Goal: Task Accomplishment & Management: Use online tool/utility

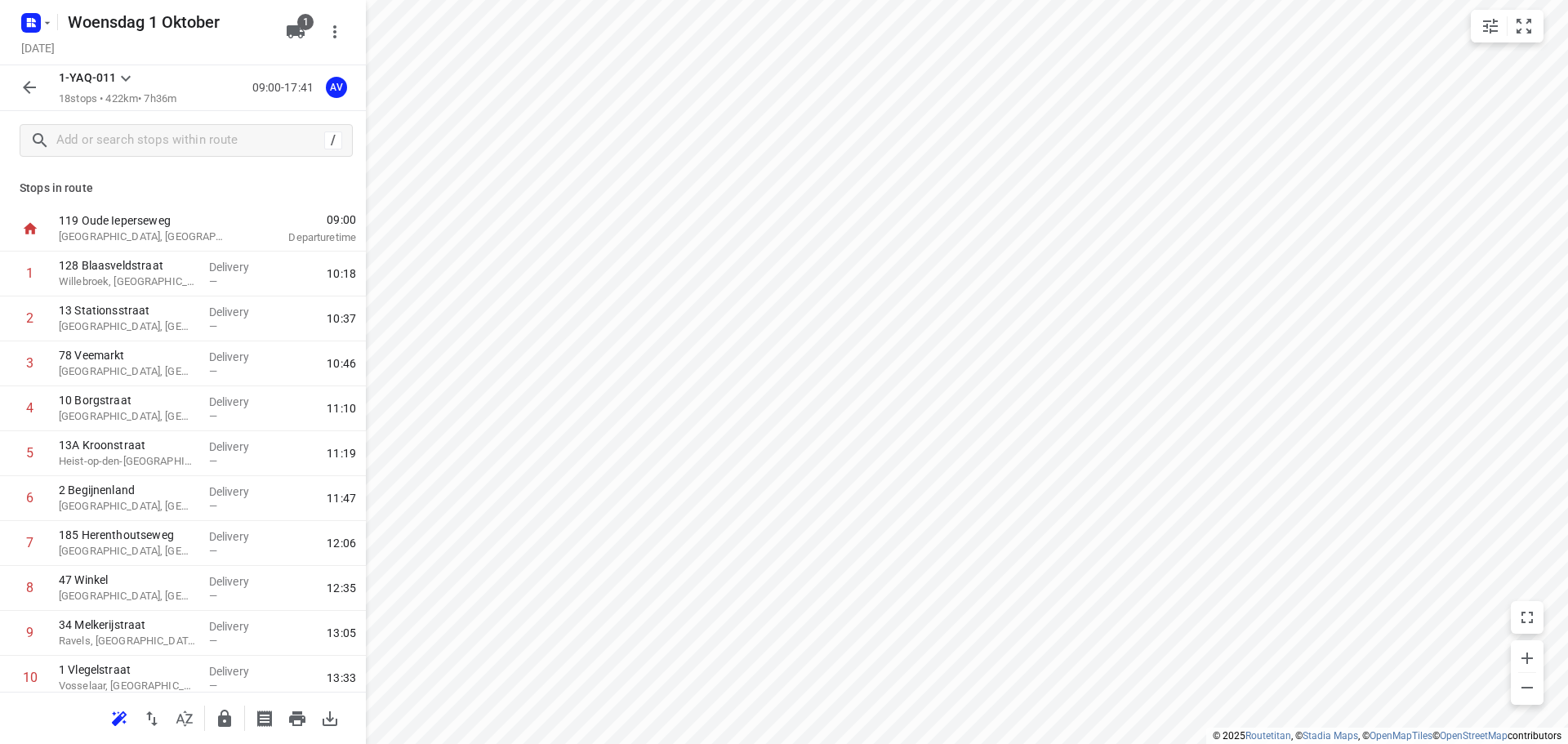
click at [36, 20] on rect "button" at bounding box center [31, 22] width 19 height 19
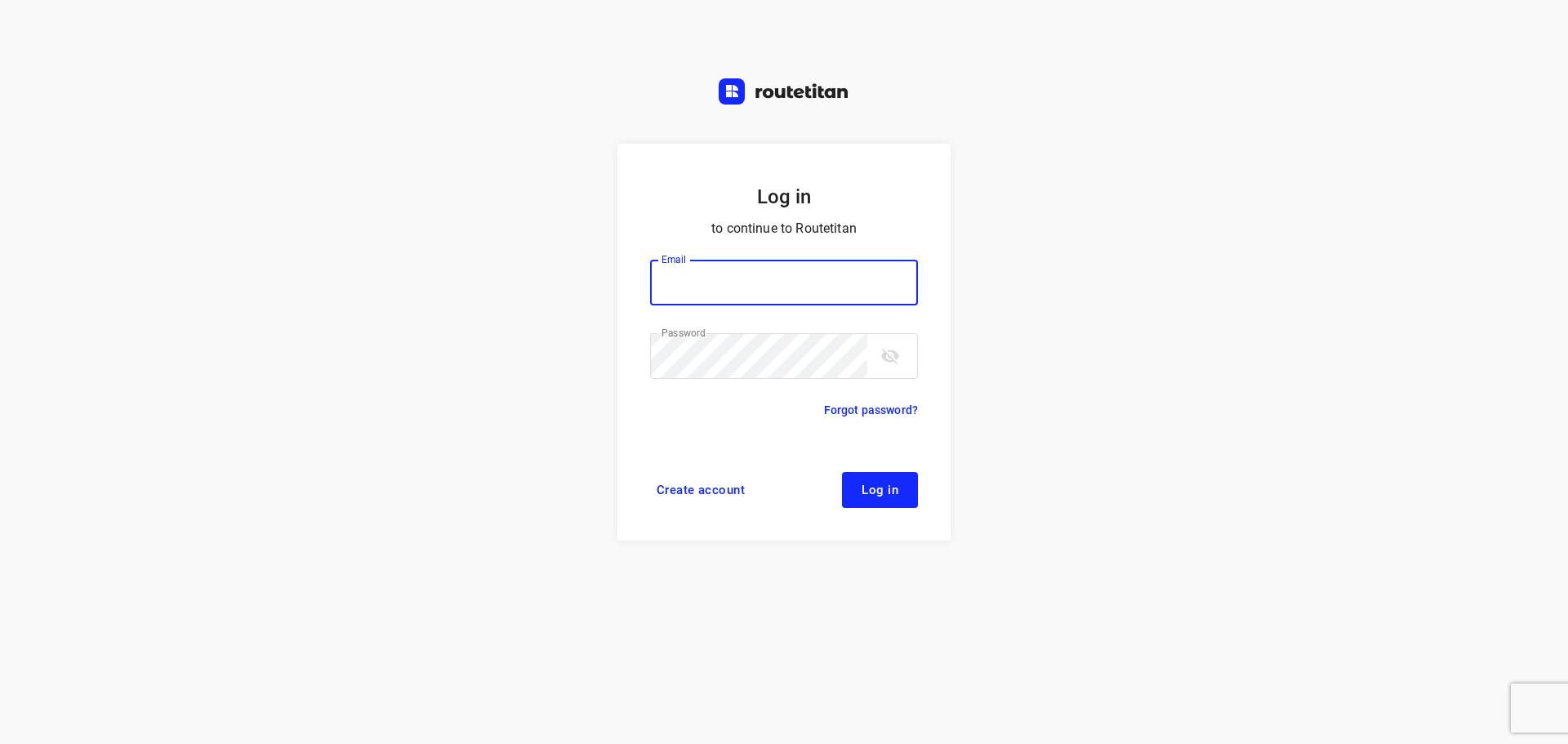
type input "[PERSON_NAME][EMAIL_ADDRESS][DOMAIN_NAME]"
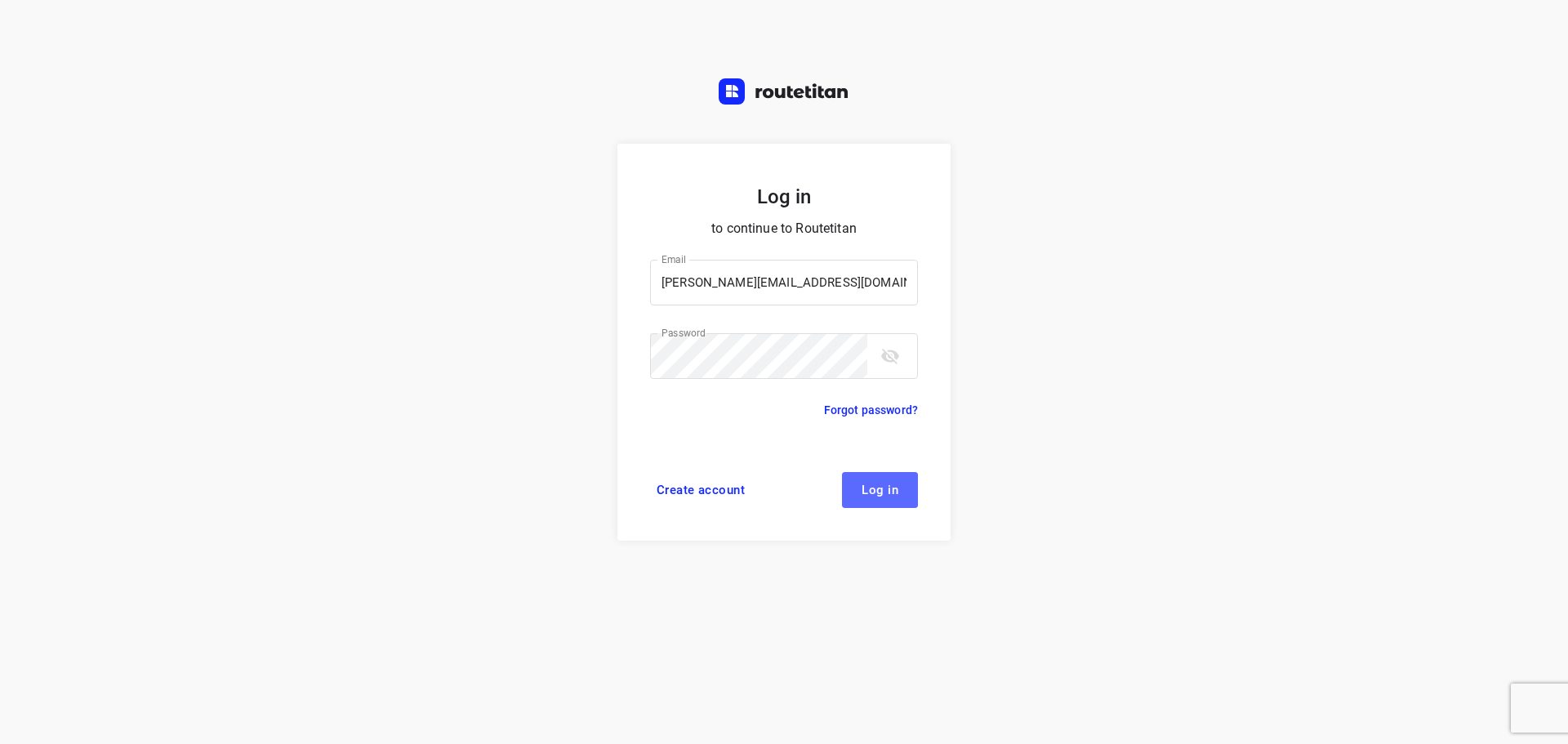
click at [887, 493] on span "Log in" at bounding box center [880, 489] width 37 height 13
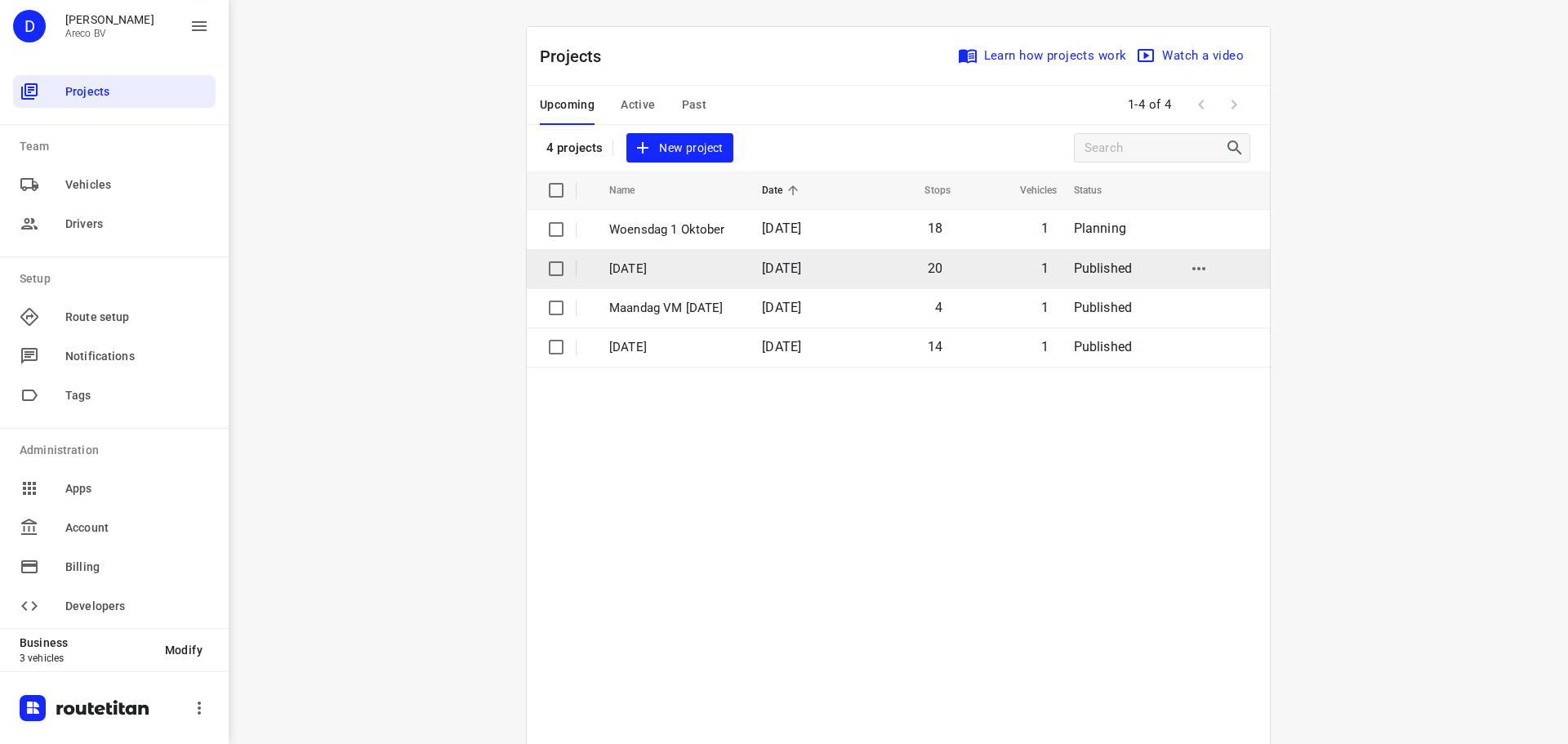
click at [653, 269] on p "Dinsdag 30 September" at bounding box center [674, 268] width 128 height 18
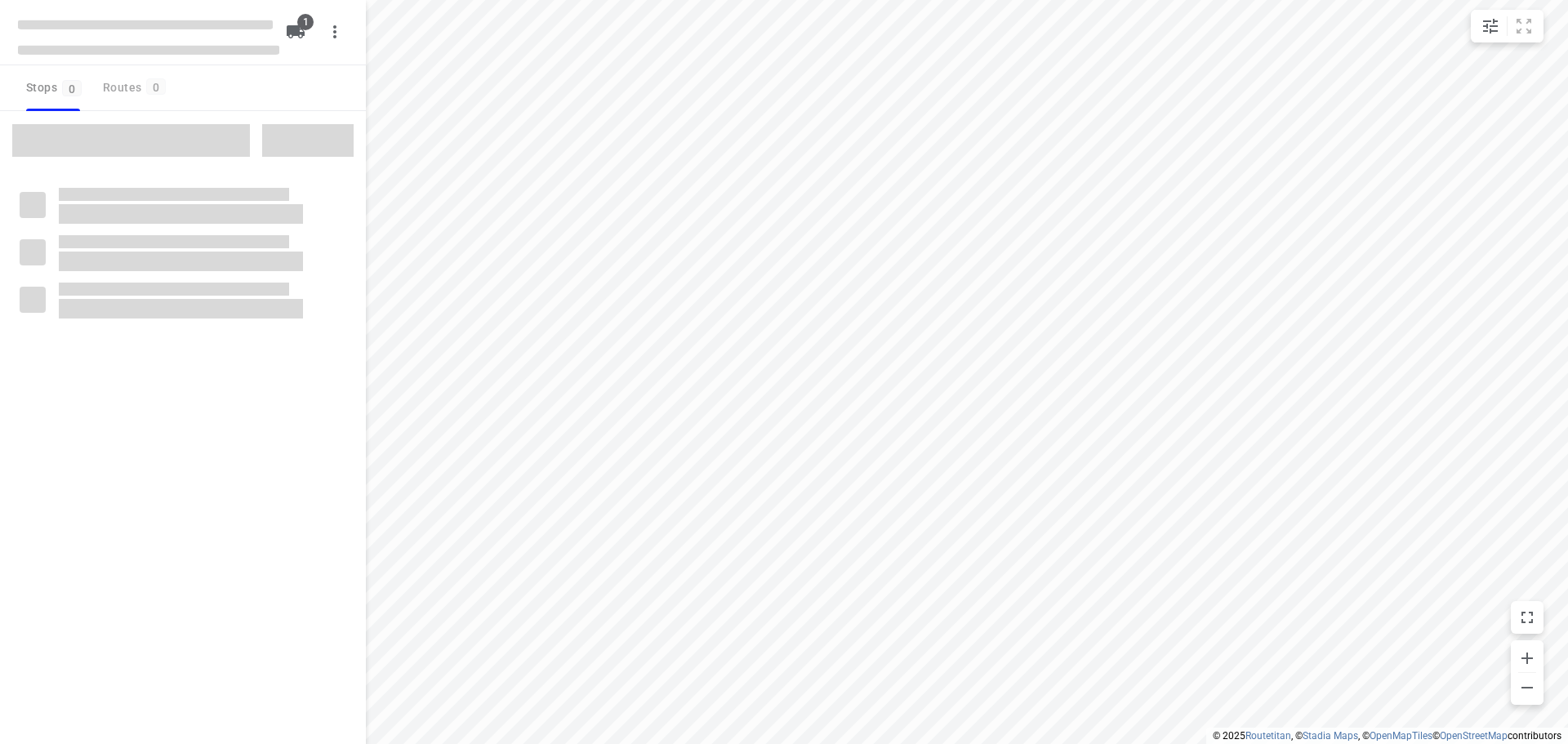
type input "distance"
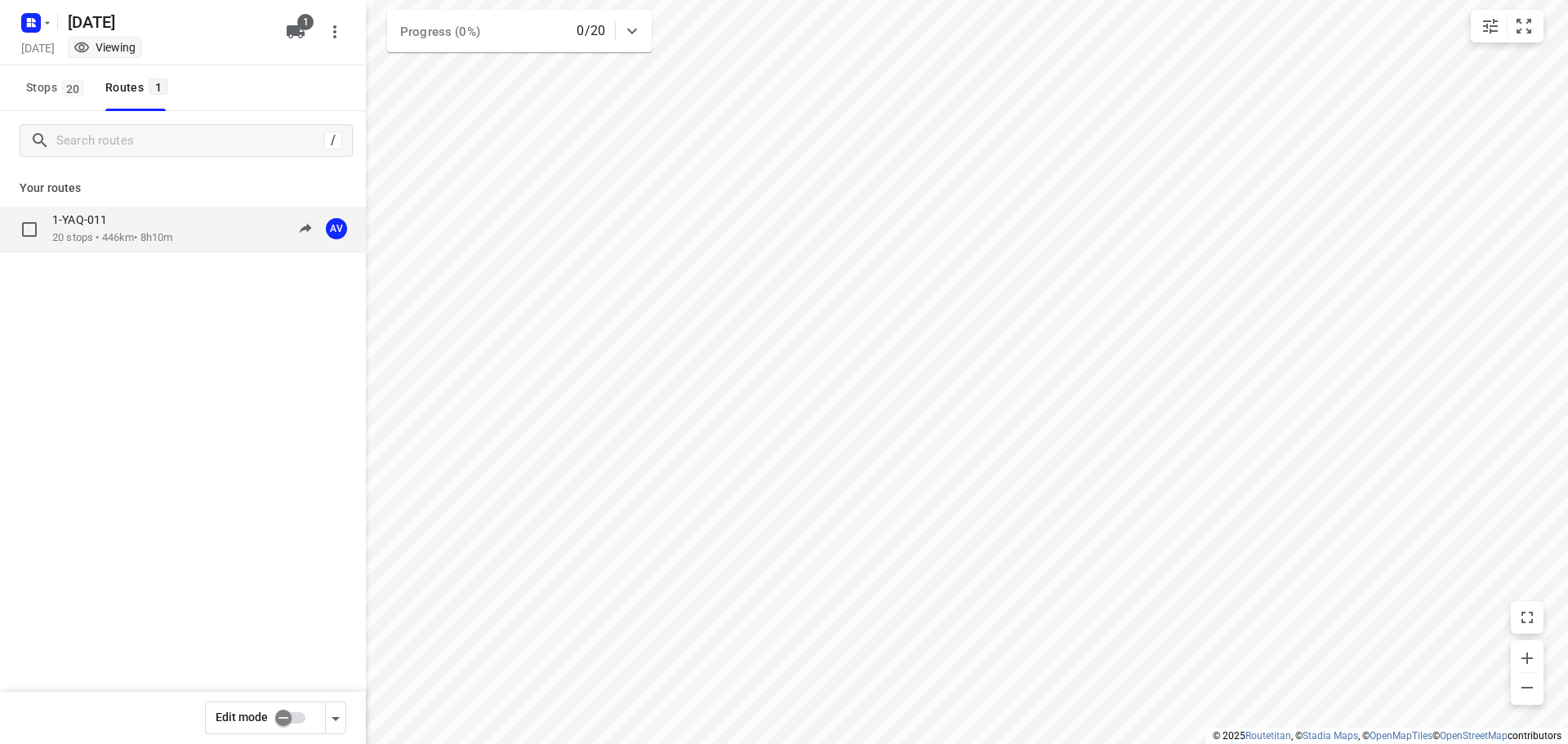
click at [185, 226] on div "1-YAQ-011 20 stops • 446km • 8h10m 09:00-17:10 AV" at bounding box center [209, 229] width 314 height 33
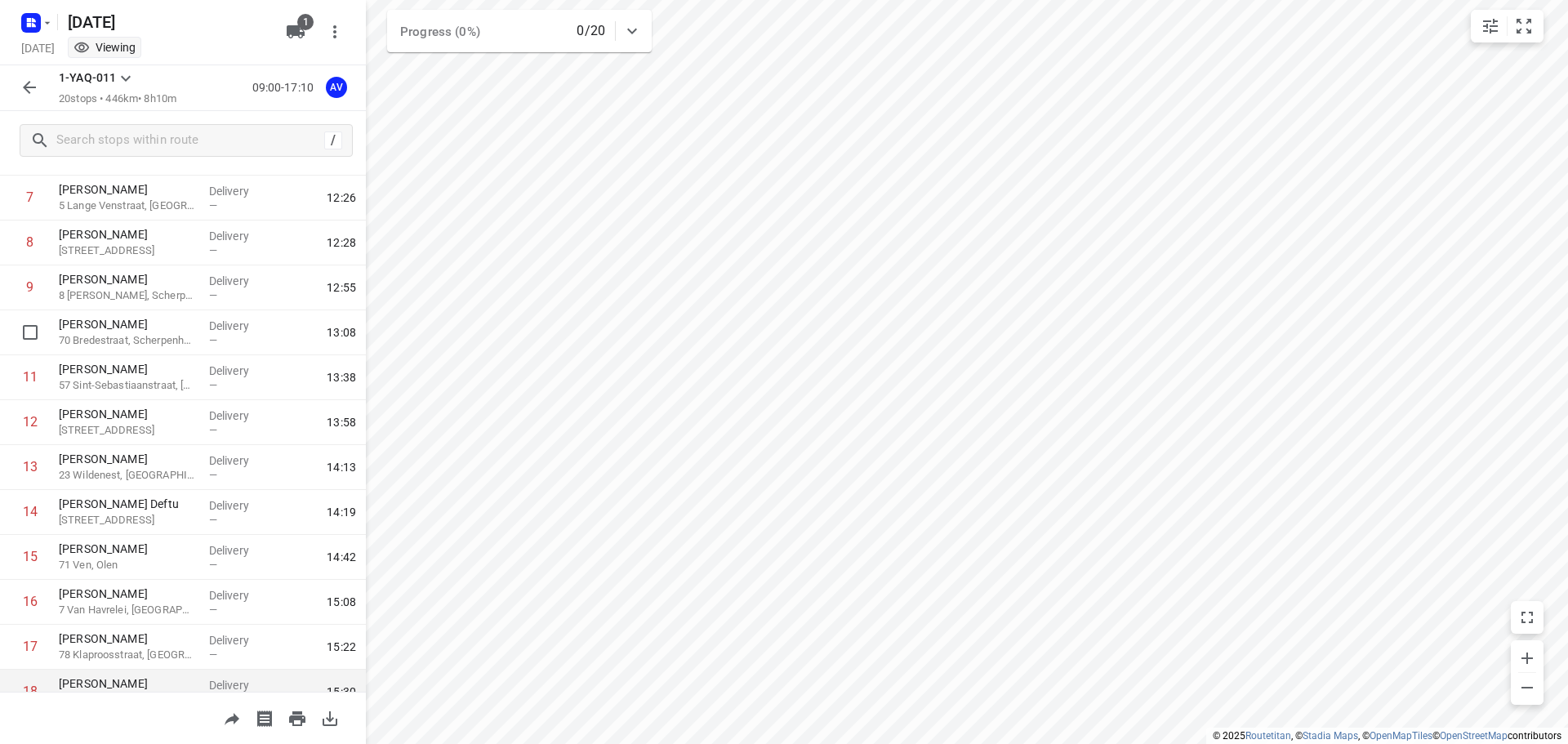
scroll to position [504, 0]
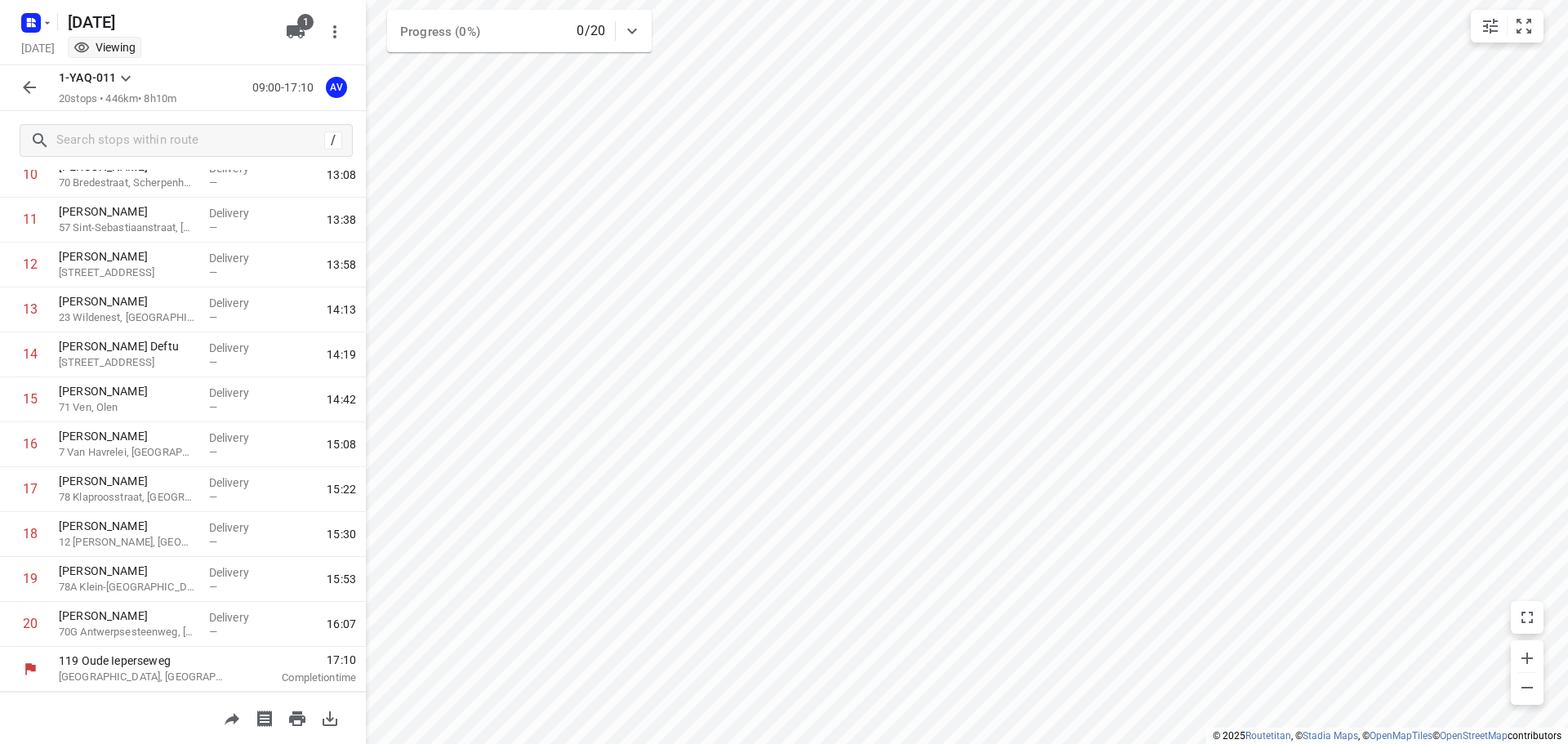
click at [30, 81] on icon "button" at bounding box center [29, 88] width 19 height 19
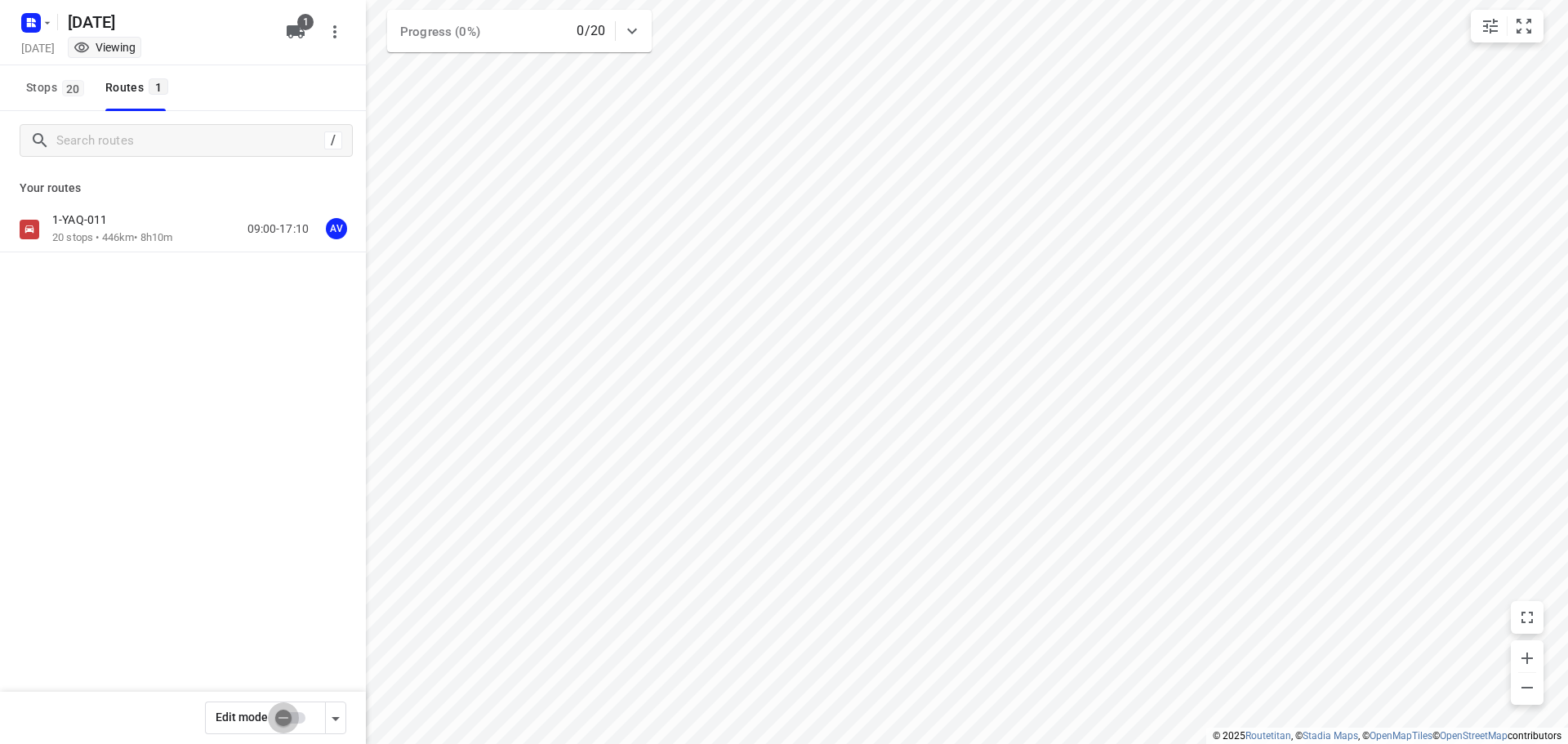
click at [296, 716] on input "checkbox" at bounding box center [284, 719] width 93 height 31
checkbox input "true"
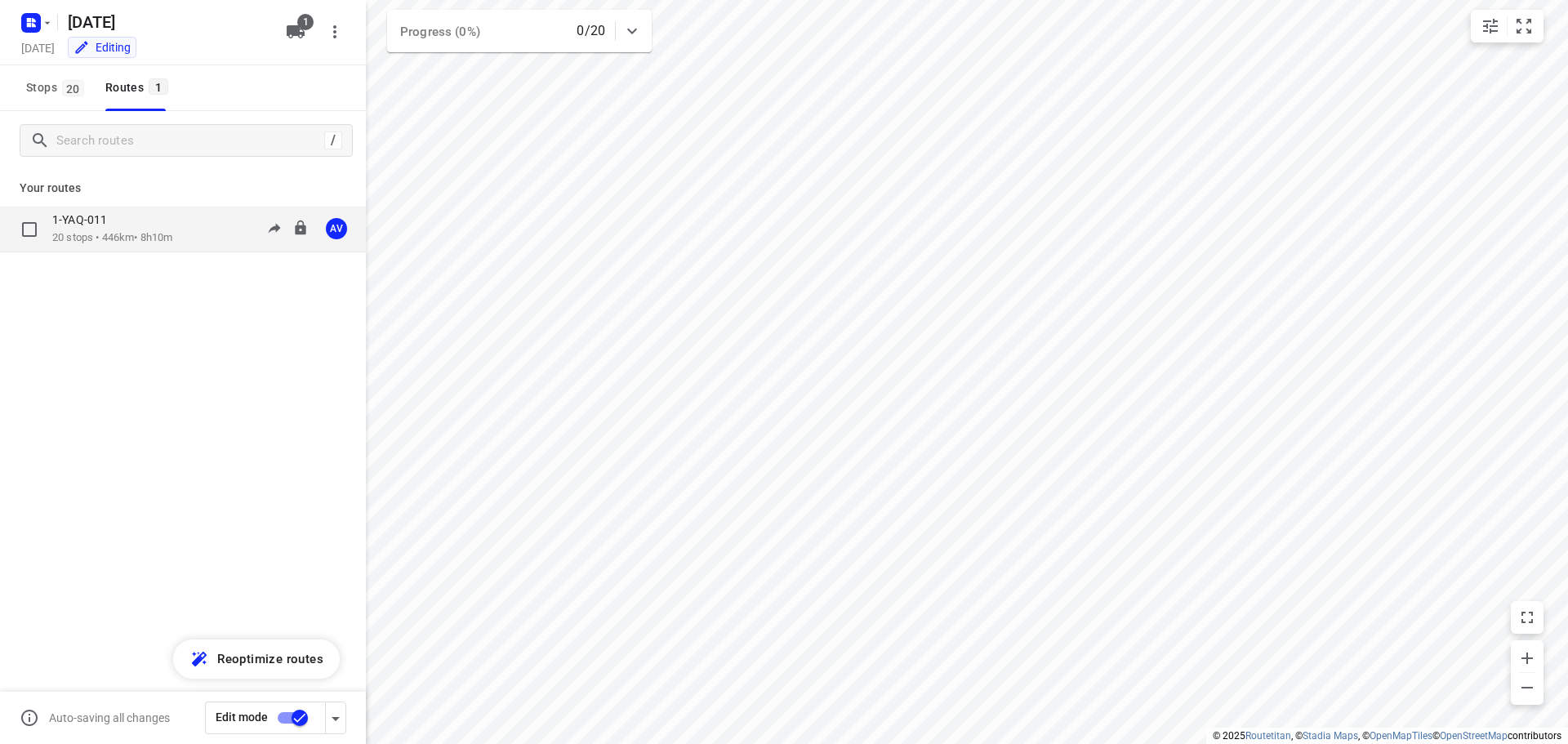
click at [186, 228] on div "1-YAQ-011 20 stops • 446km • 8h10m 09:00-17:10 AV" at bounding box center [209, 229] width 314 height 33
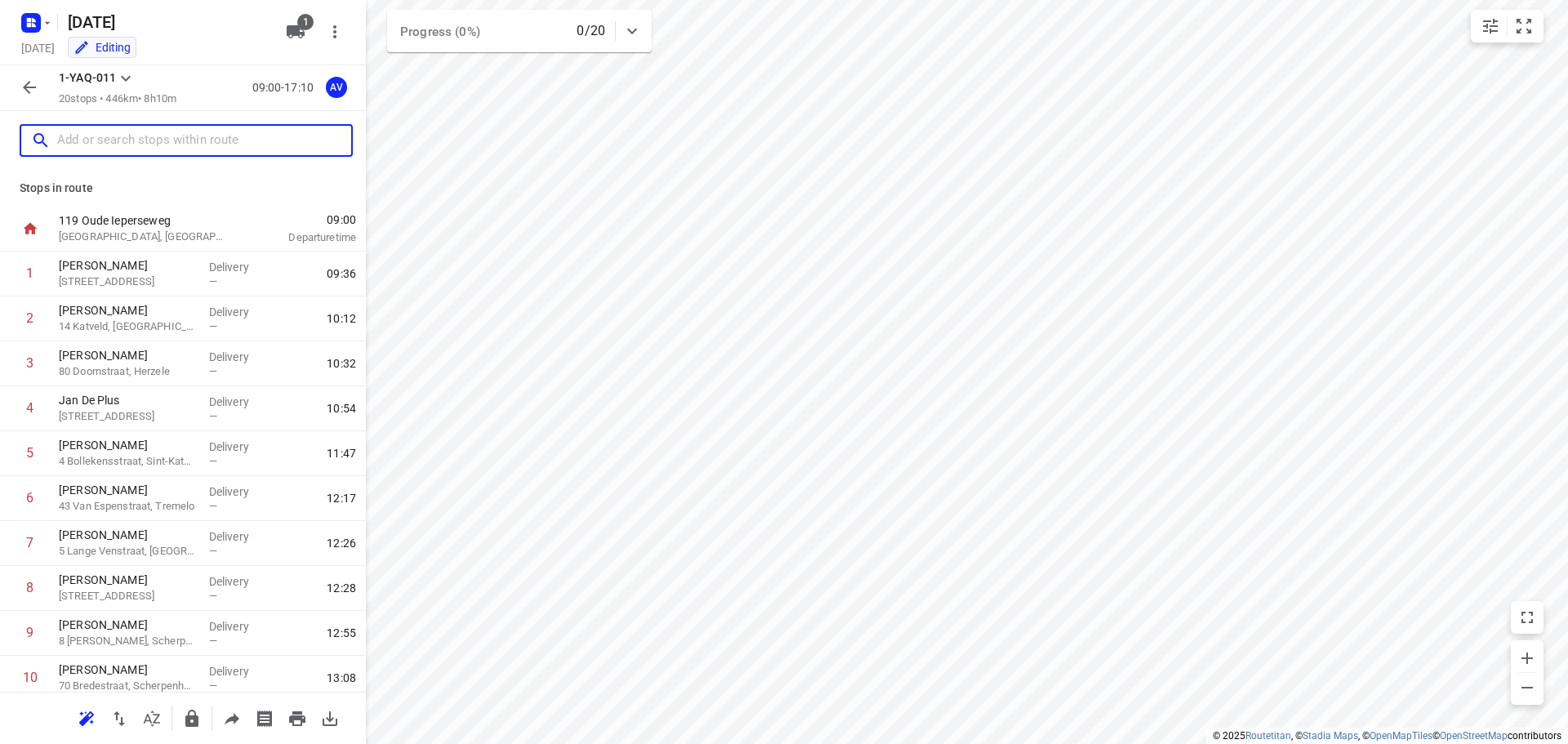
click at [129, 135] on input "text" at bounding box center [204, 141] width 294 height 25
paste input "Leuvenseweg 22"
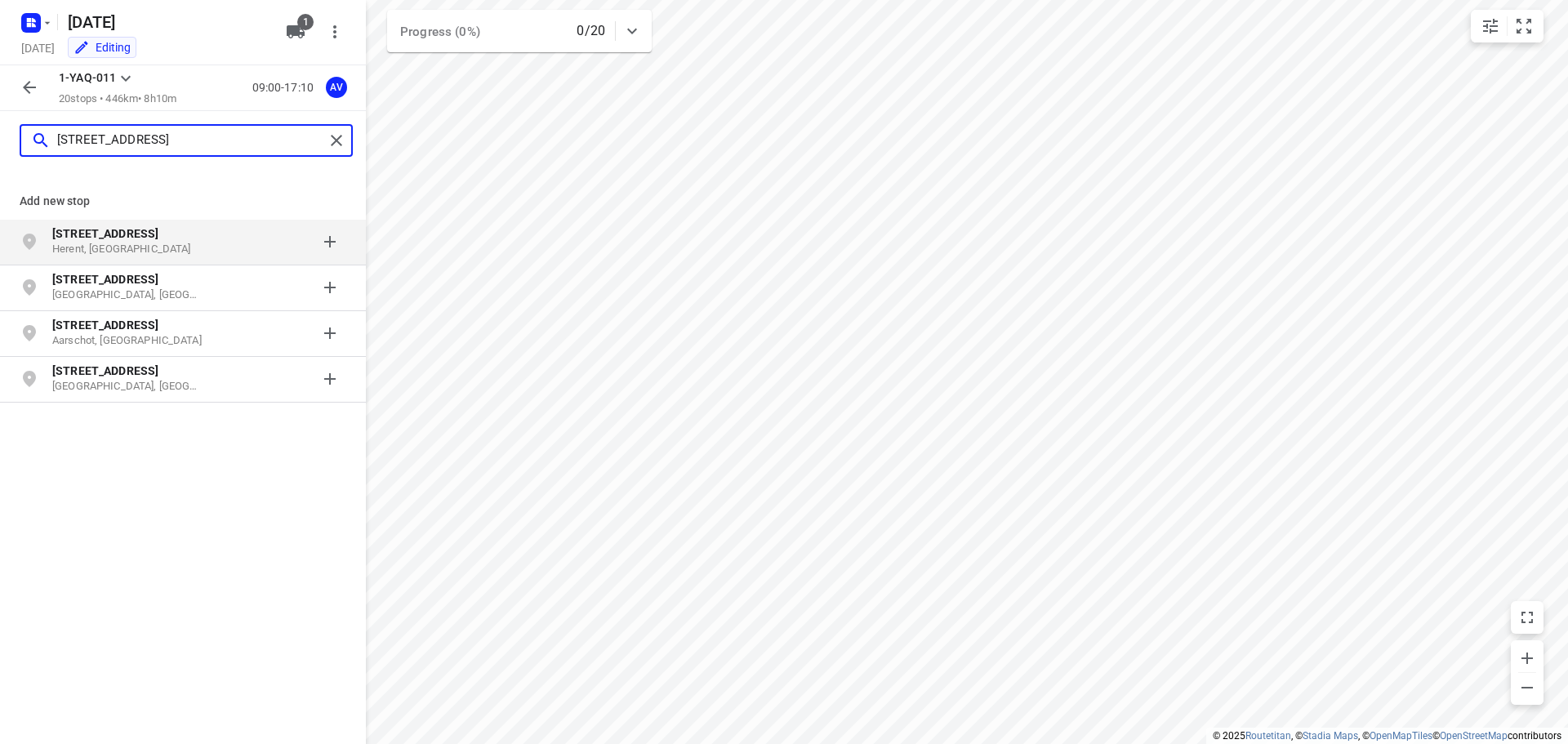
type input "Leuvenseweg 22"
click at [154, 244] on p "Herent, België" at bounding box center [127, 250] width 151 height 16
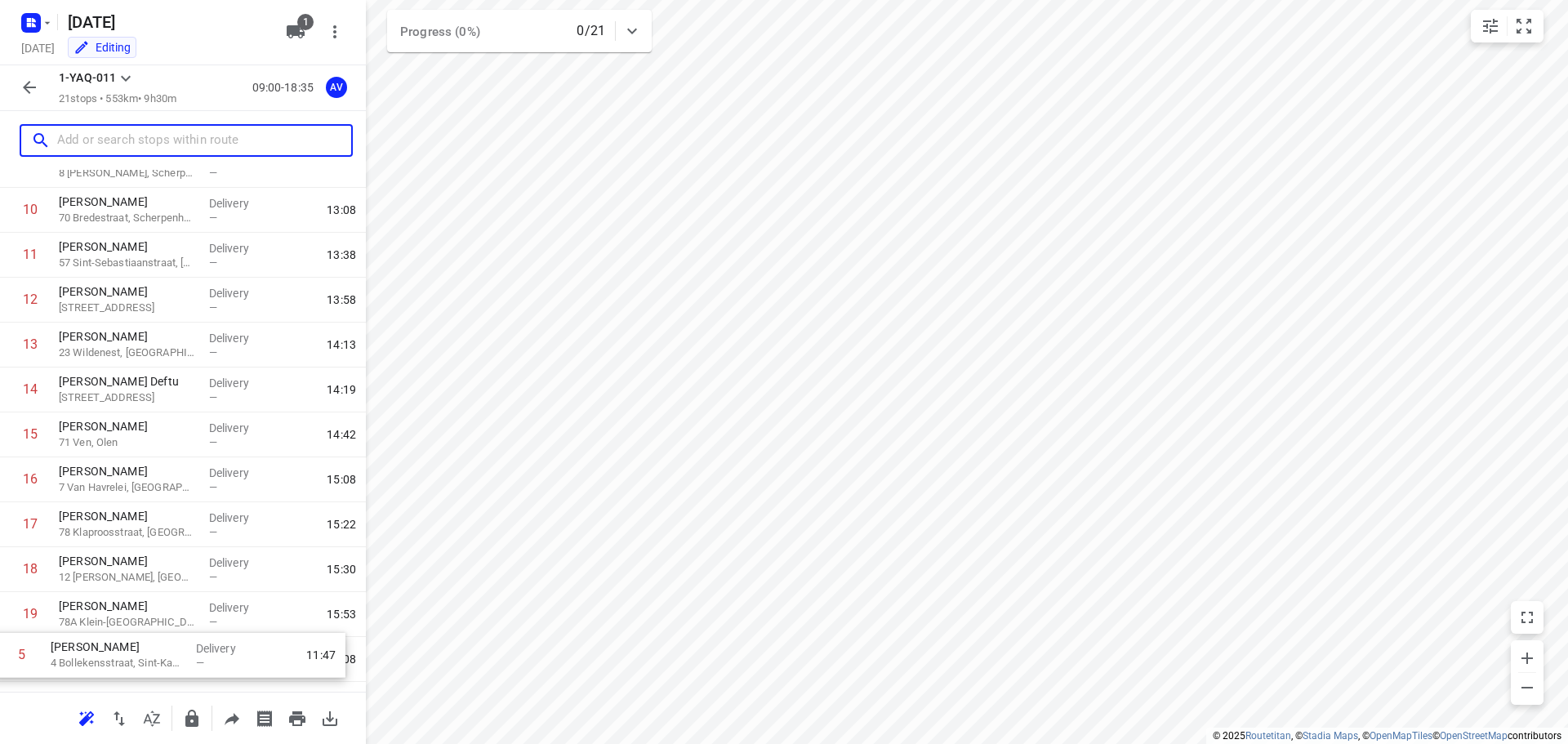
scroll to position [549, 0]
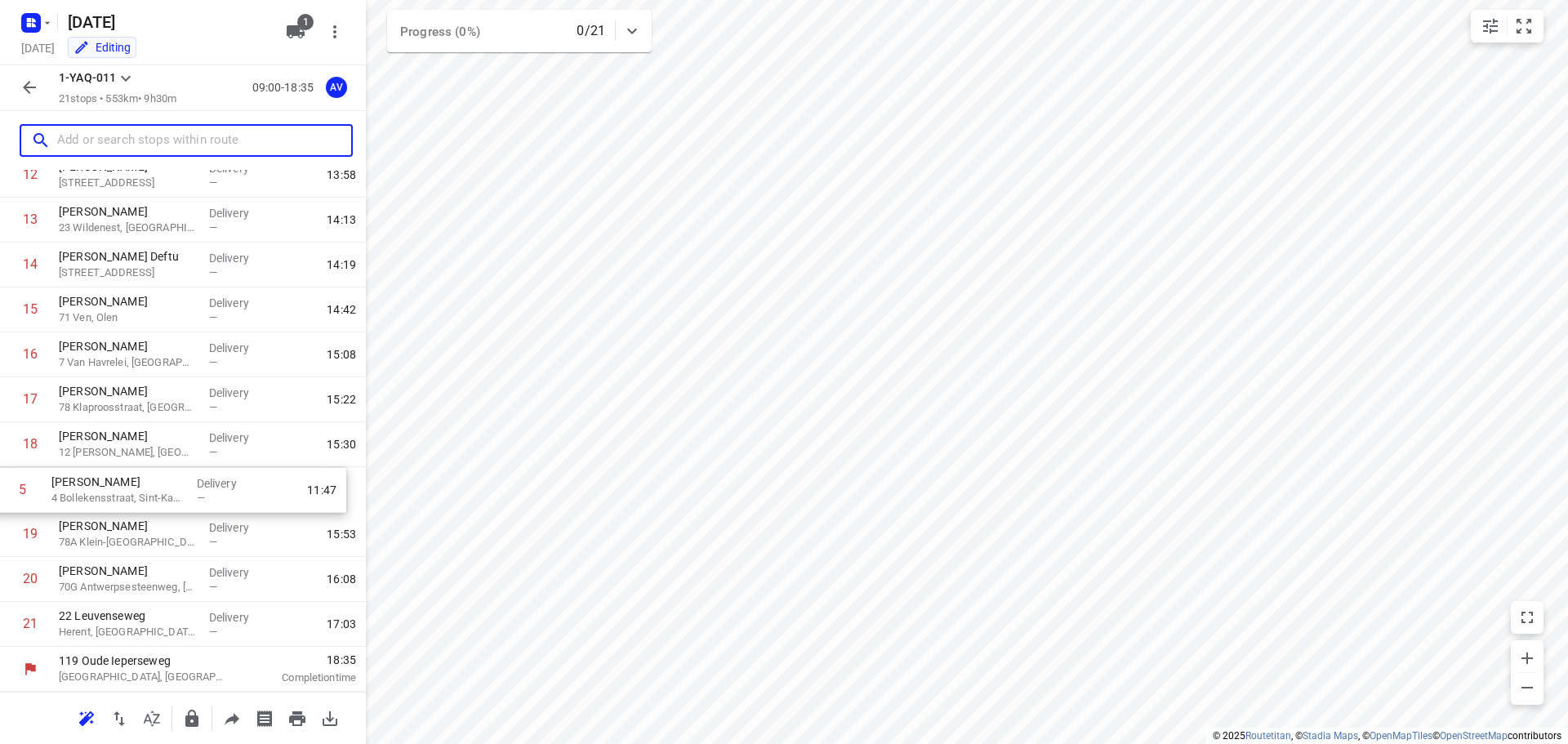
drag, startPoint x: 8, startPoint y: 460, endPoint x: 4, endPoint y: 504, distance: 44.2
click at [4, 504] on div "1 Charlie Steurbaut 46 Stationsstraat, Oudenaarde Delivery — 09:36 2 Chris De B…" at bounding box center [183, 175] width 366 height 943
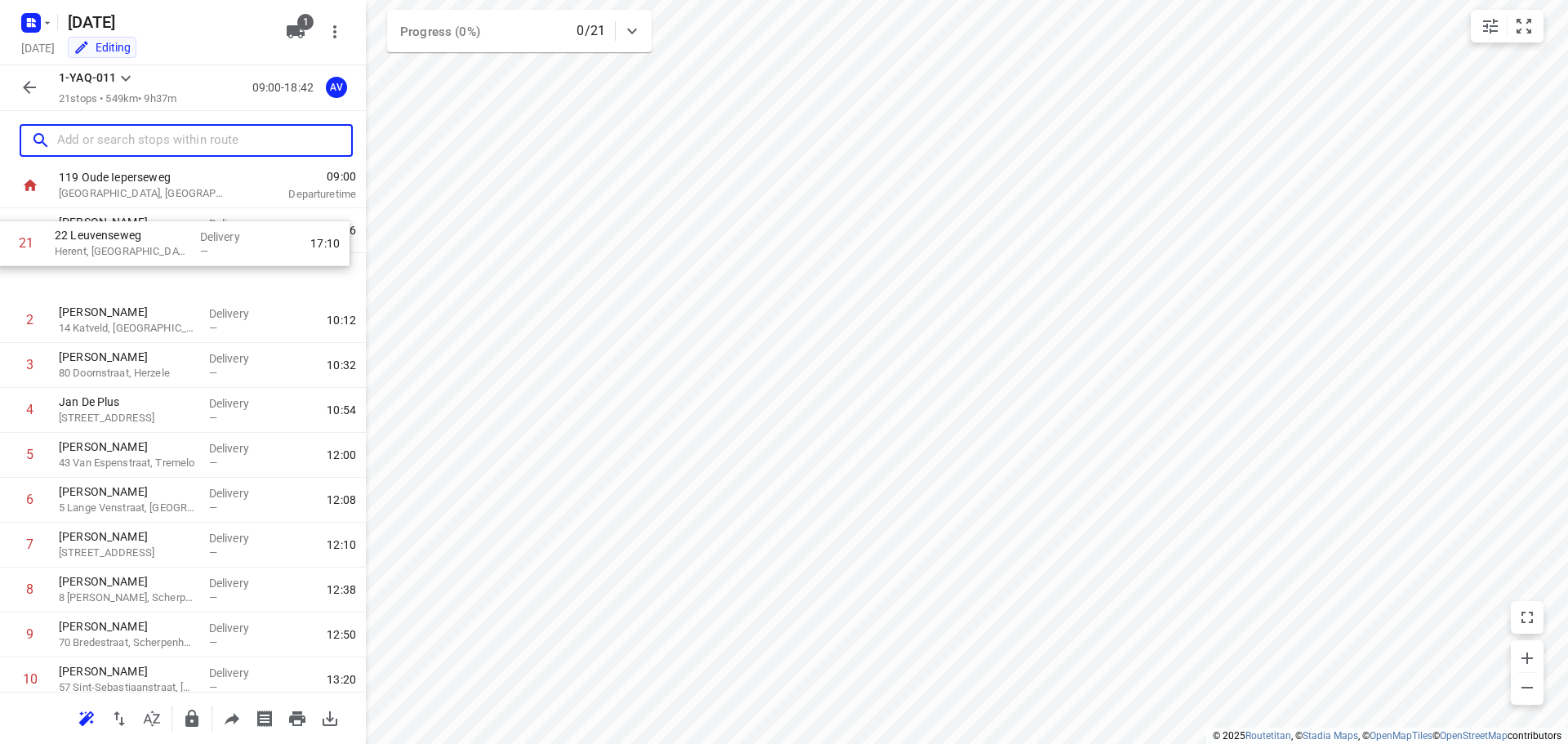
scroll to position [41, 0]
drag, startPoint x: 9, startPoint y: 627, endPoint x: 19, endPoint y: 408, distance: 219.2
click at [13, 407] on div "1 Charlie Steurbaut 46 Stationsstraat, Oudenaarde Delivery — 09:36 2 Chris De B…" at bounding box center [183, 683] width 366 height 943
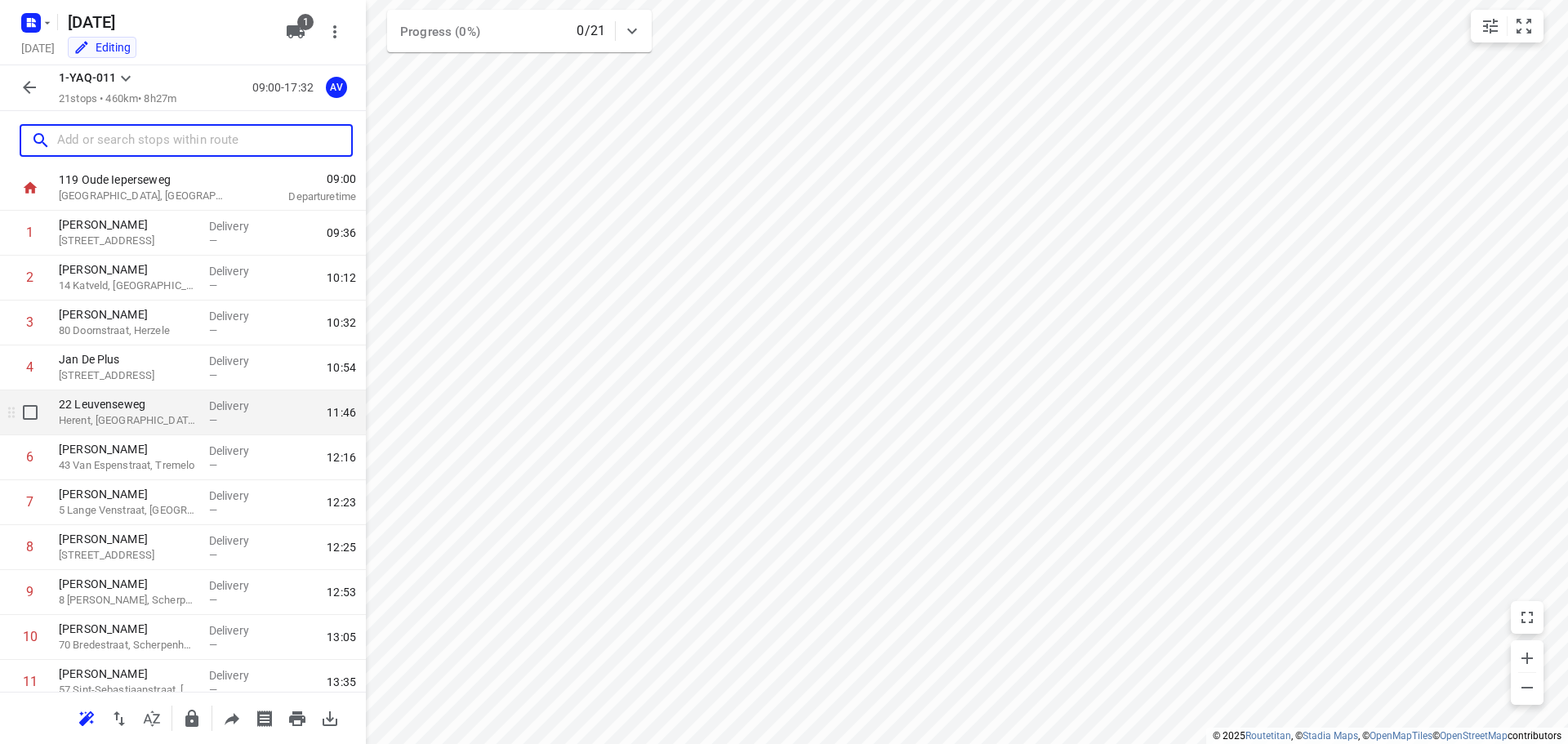
click at [163, 416] on p "Herent, Belgium" at bounding box center [126, 420] width 137 height 17
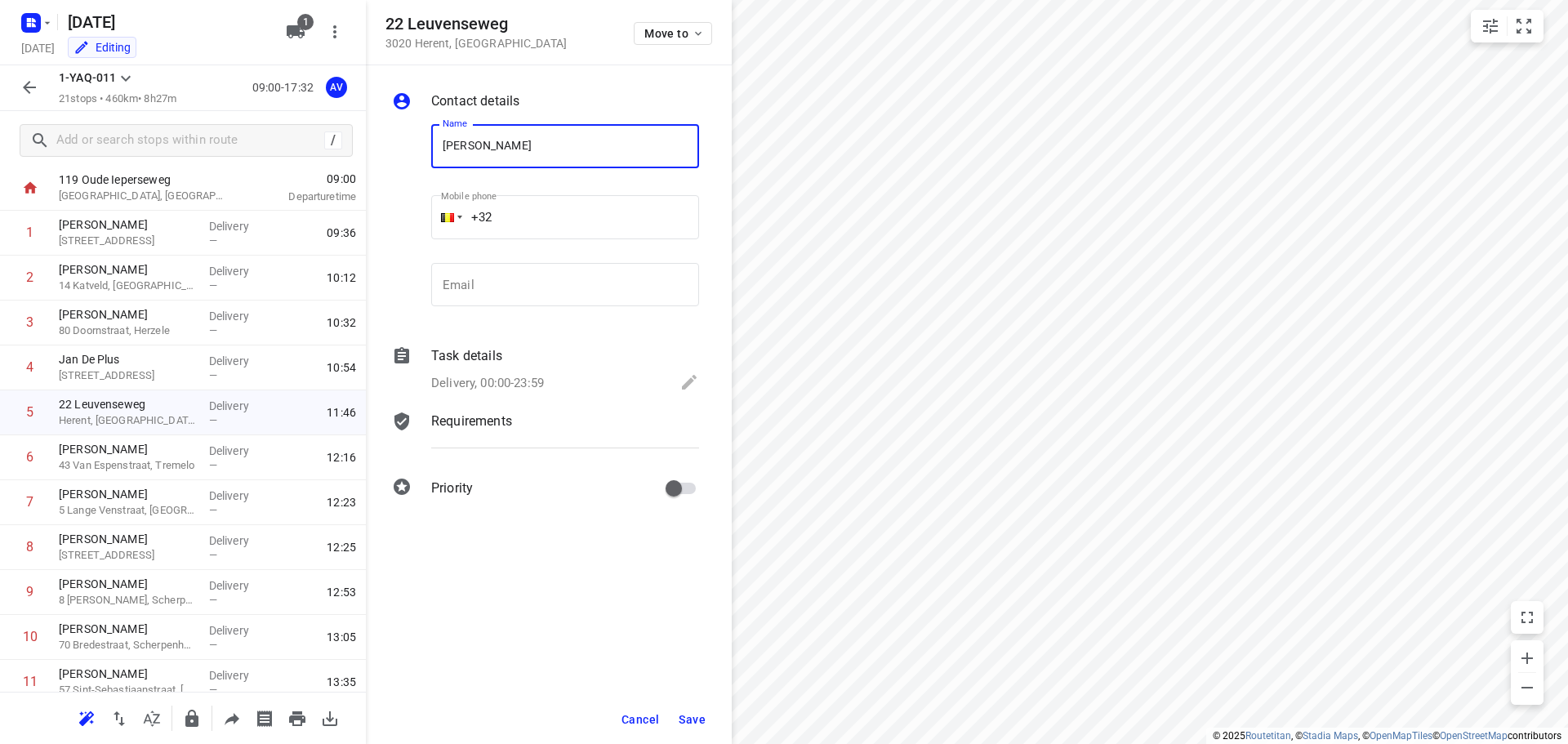
type input "Michael Paternoster"
click at [545, 217] on input "+32" at bounding box center [566, 217] width 268 height 44
type input "+32 471267261"
click at [540, 375] on p "Delivery, 00:00-23:59" at bounding box center [488, 383] width 113 height 18
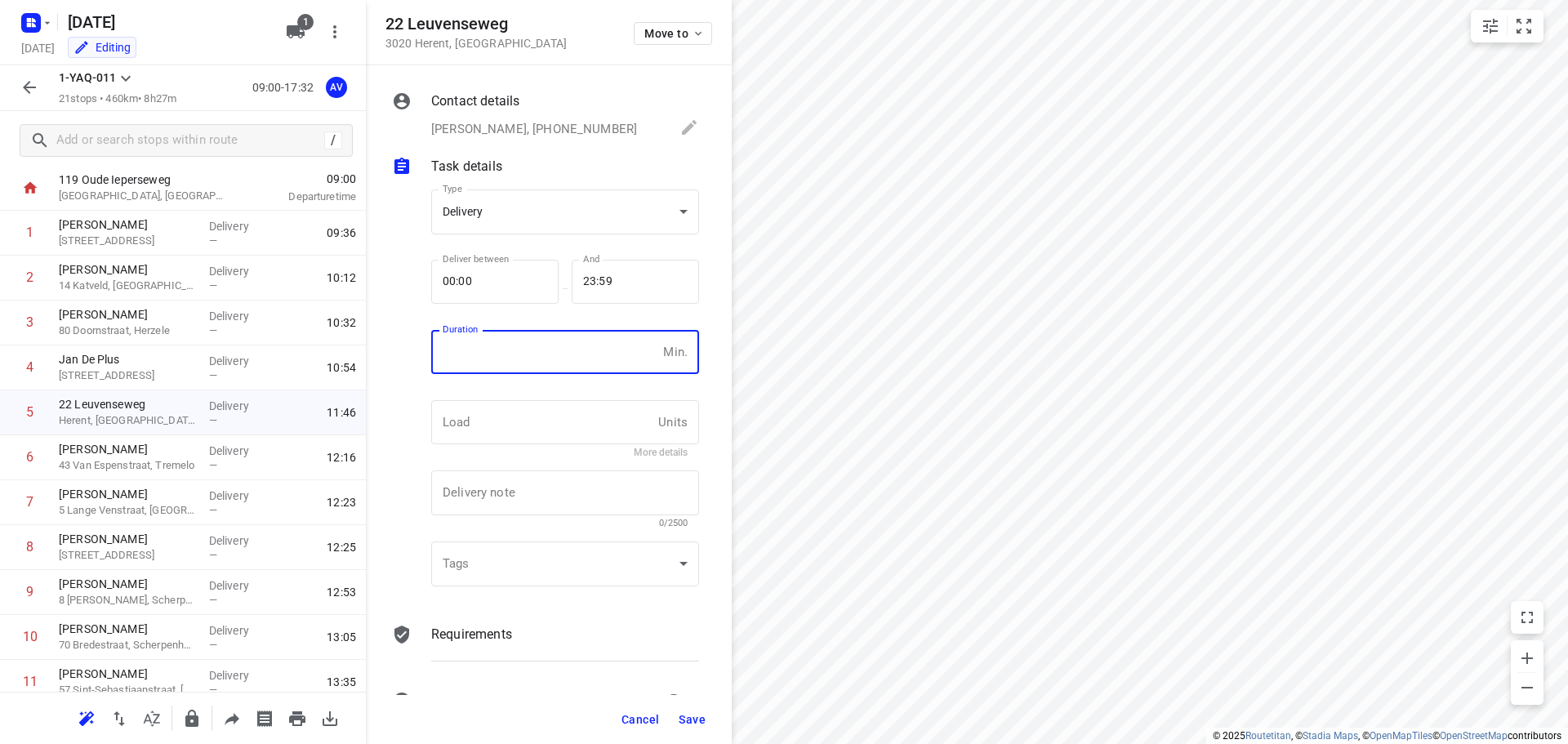
click at [529, 354] on input "number" at bounding box center [544, 351] width 226 height 44
type input "1"
click at [692, 715] on span "Save" at bounding box center [692, 719] width 27 height 13
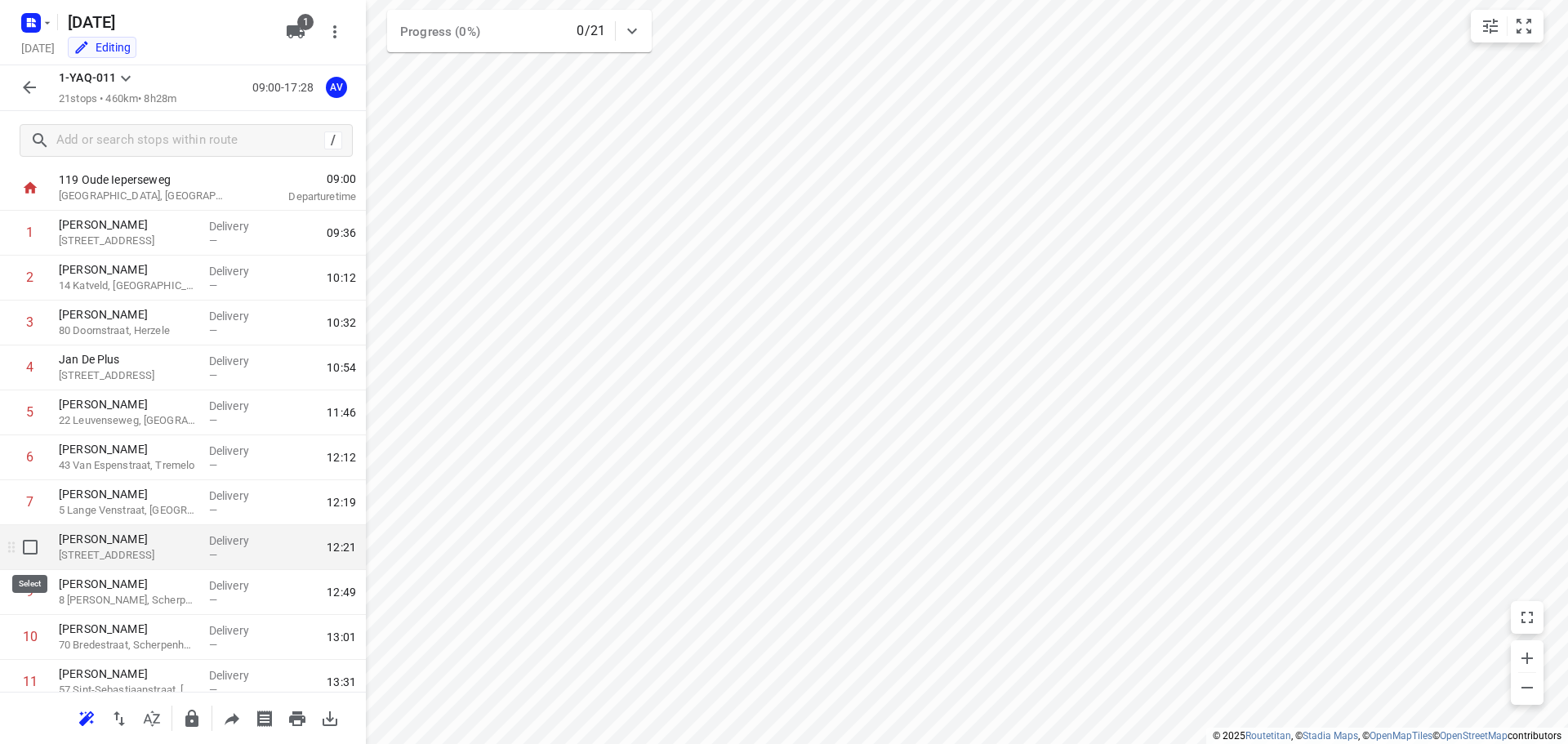
click at [26, 550] on input "checkbox" at bounding box center [30, 548] width 33 height 33
checkbox input "true"
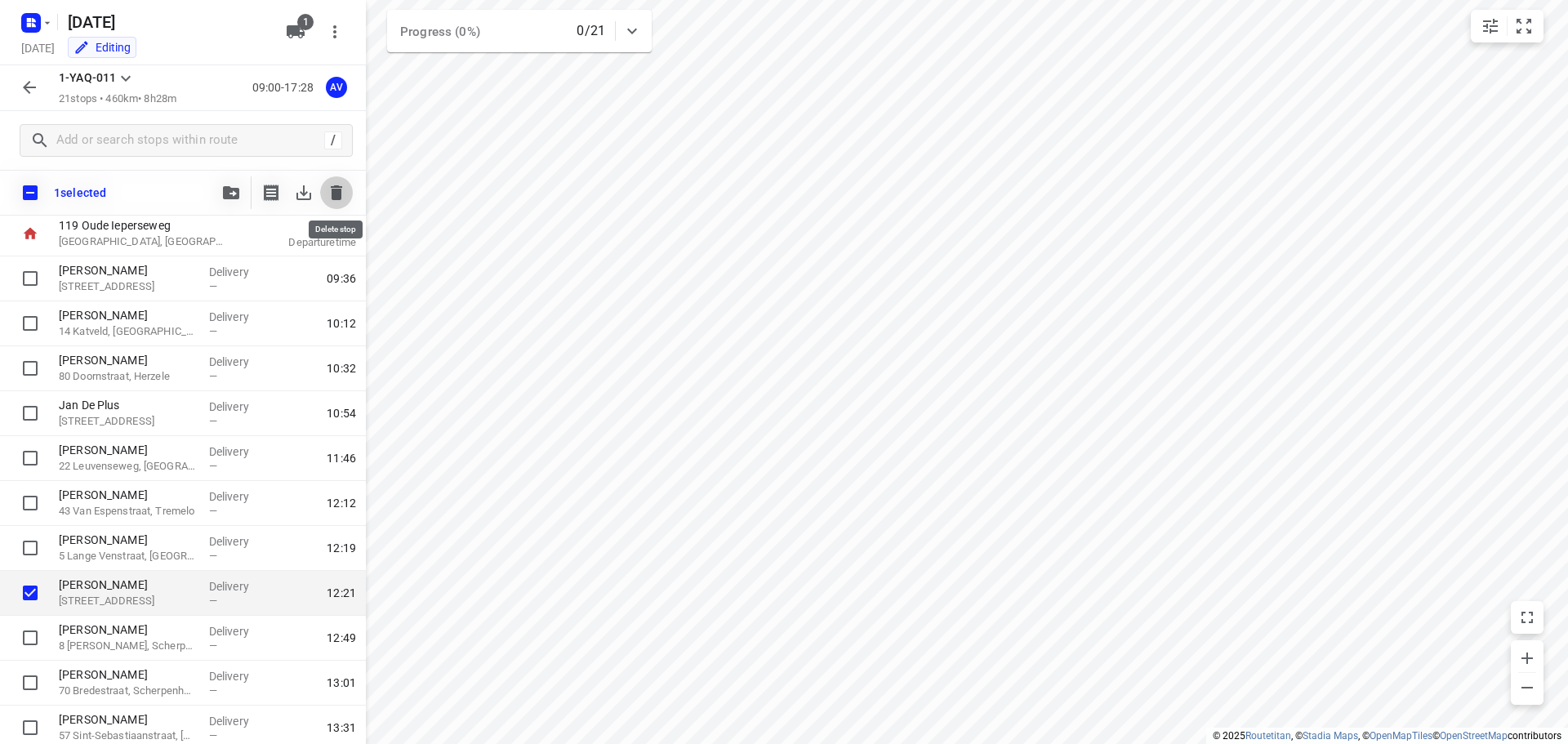
click at [339, 193] on icon "button" at bounding box center [336, 193] width 12 height 15
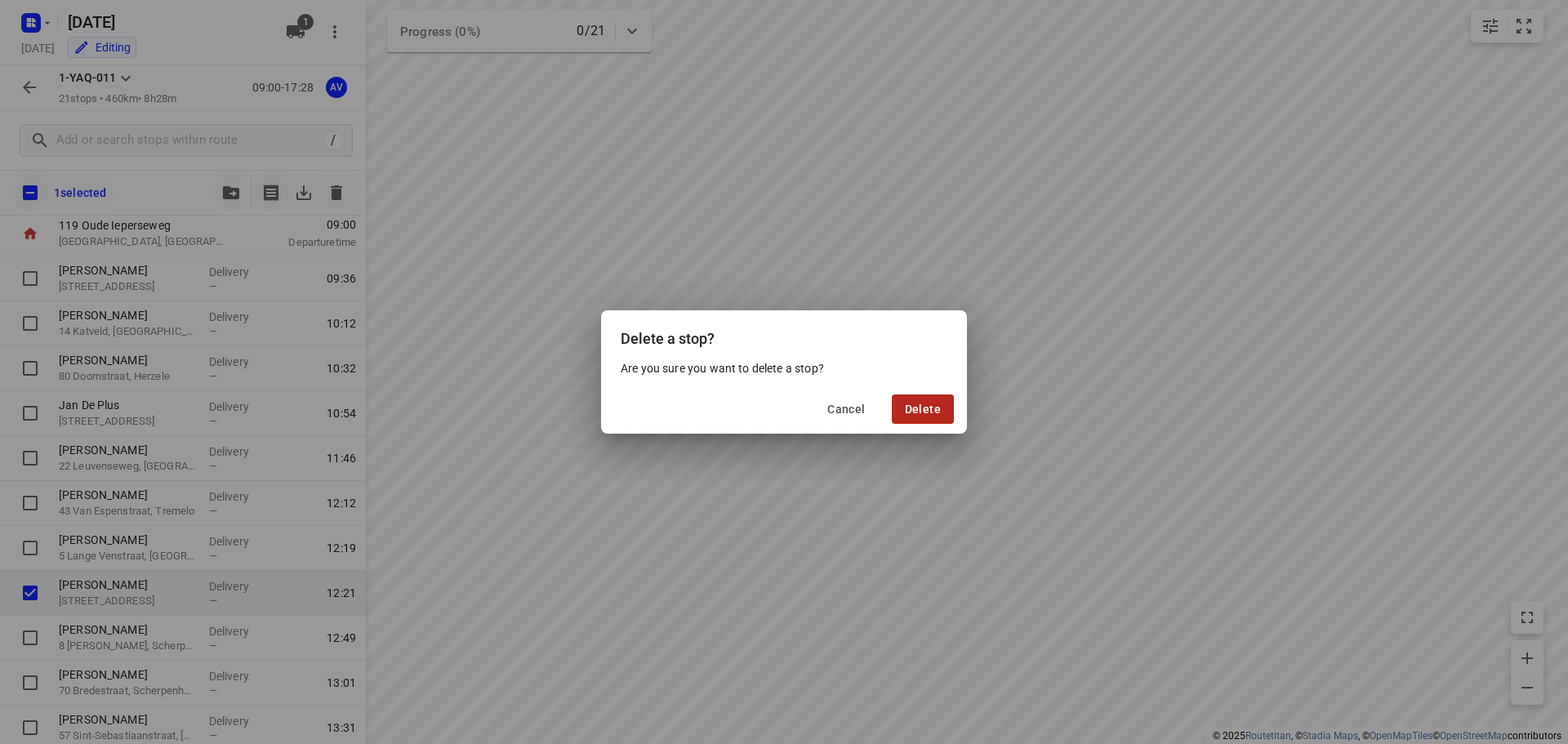
click at [922, 401] on button "Delete" at bounding box center [923, 409] width 62 height 29
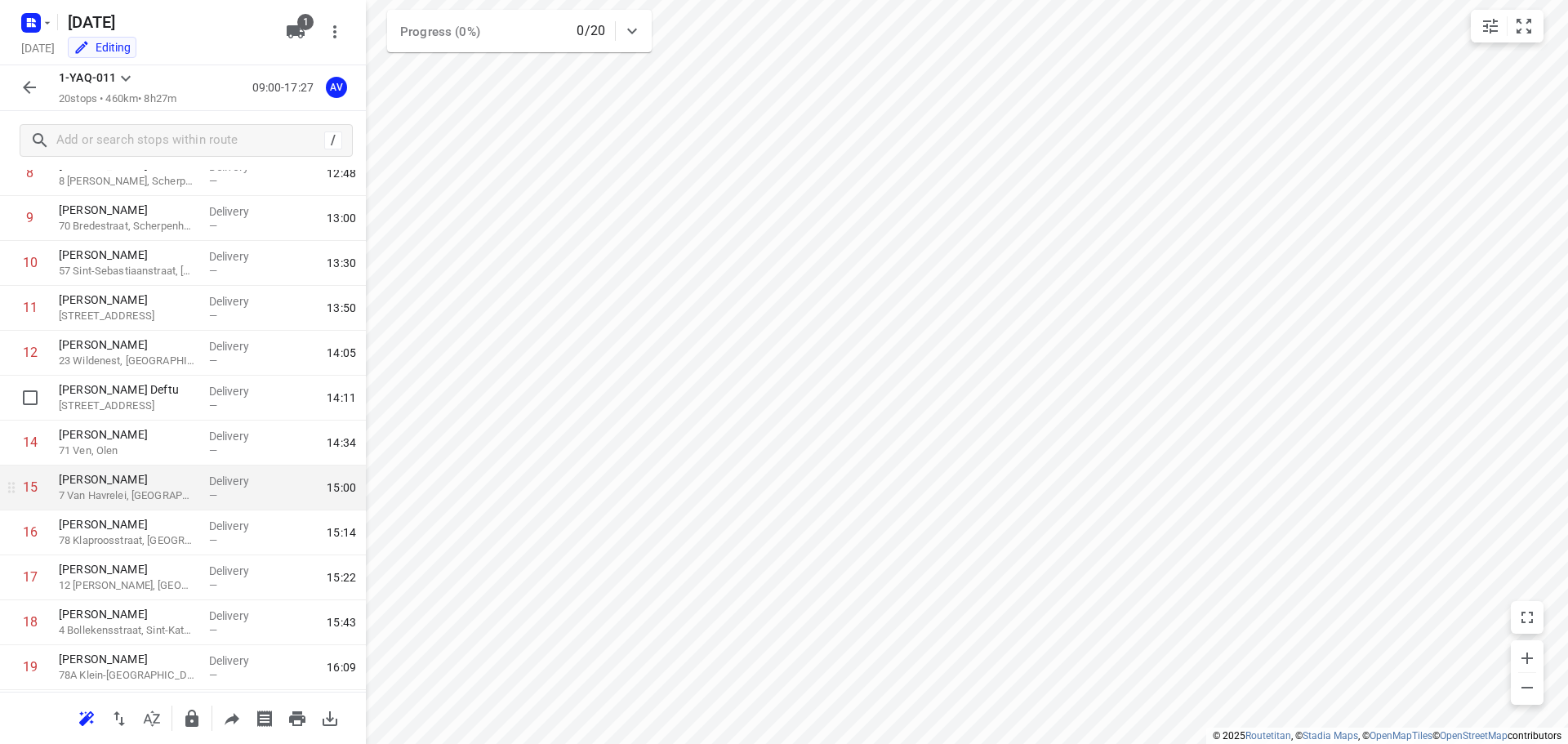
scroll to position [176, 0]
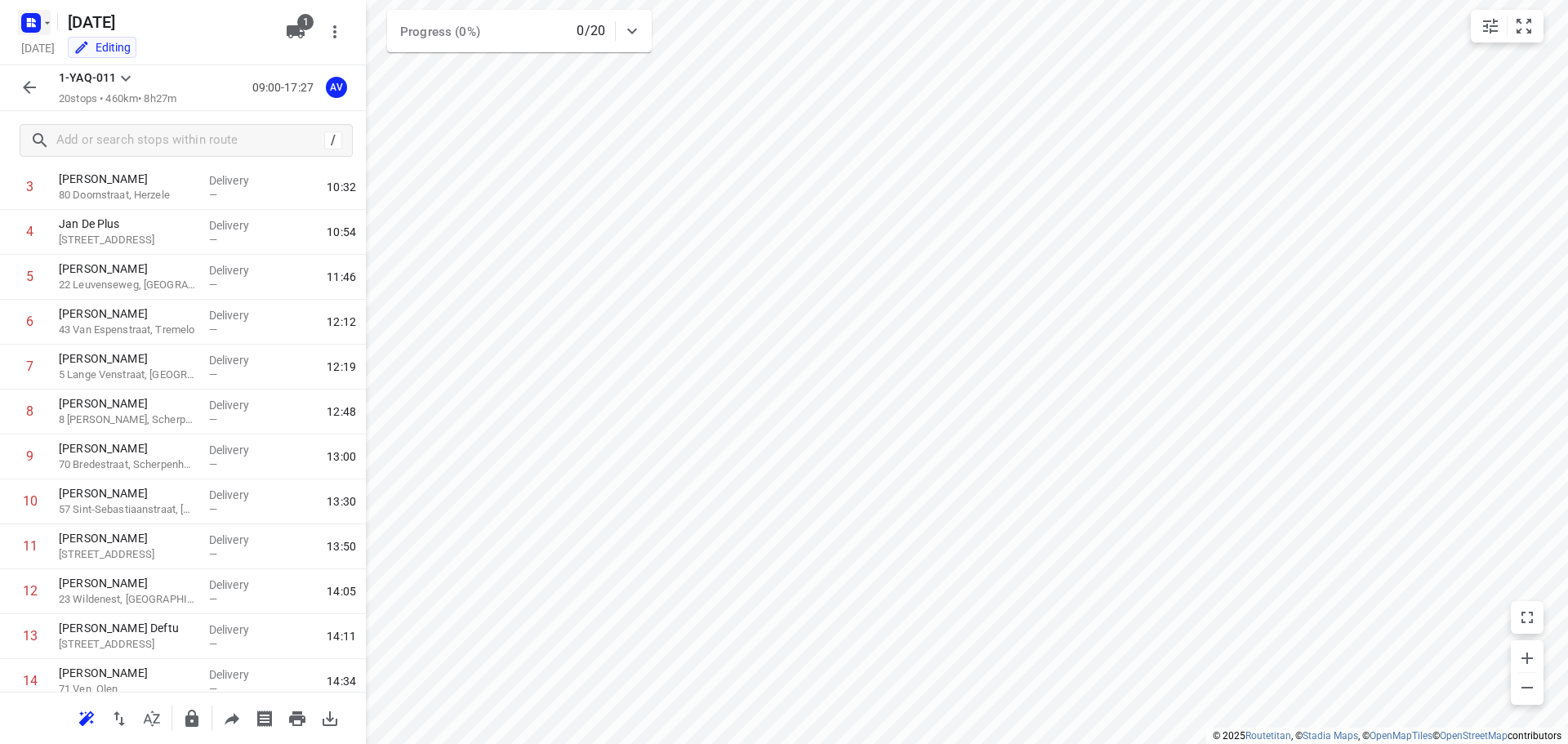
click at [27, 18] on icon "button" at bounding box center [29, 19] width 4 height 4
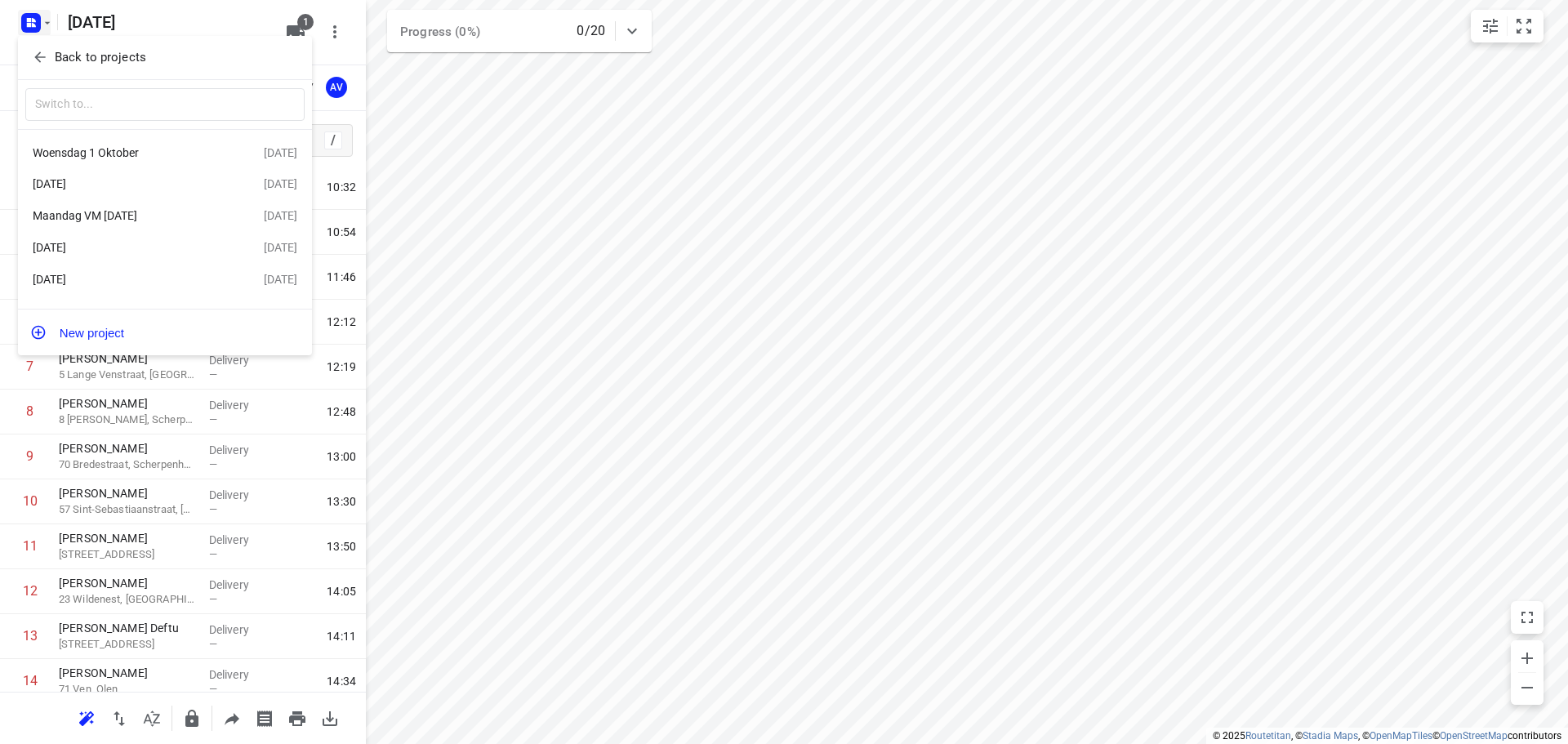
click at [150, 218] on div "Maandag VM 29 September" at bounding box center [126, 215] width 188 height 13
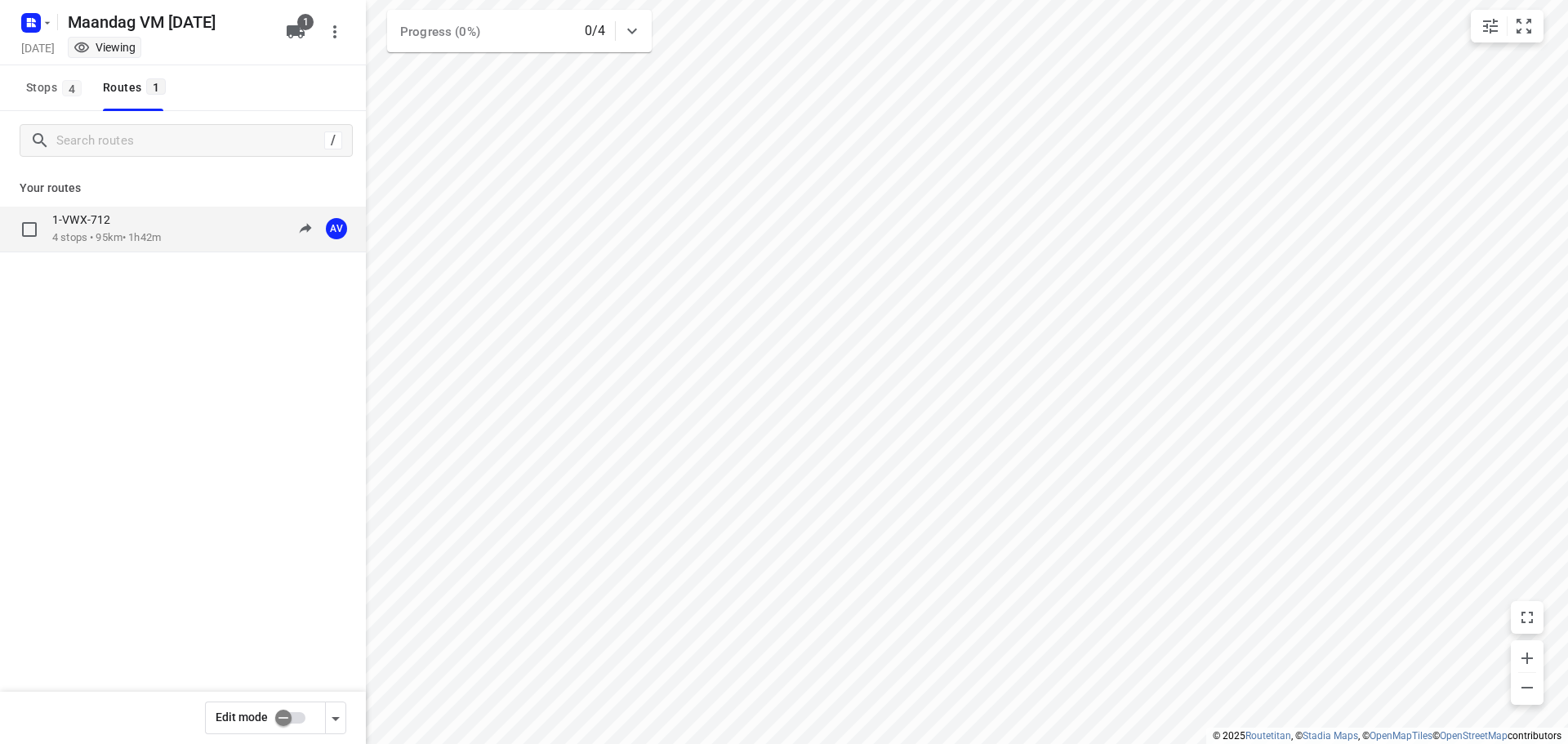
click at [180, 243] on div "1-VWX-712 4 stops • 95km • 1h42m 09:30-11:12 AV" at bounding box center [209, 229] width 314 height 33
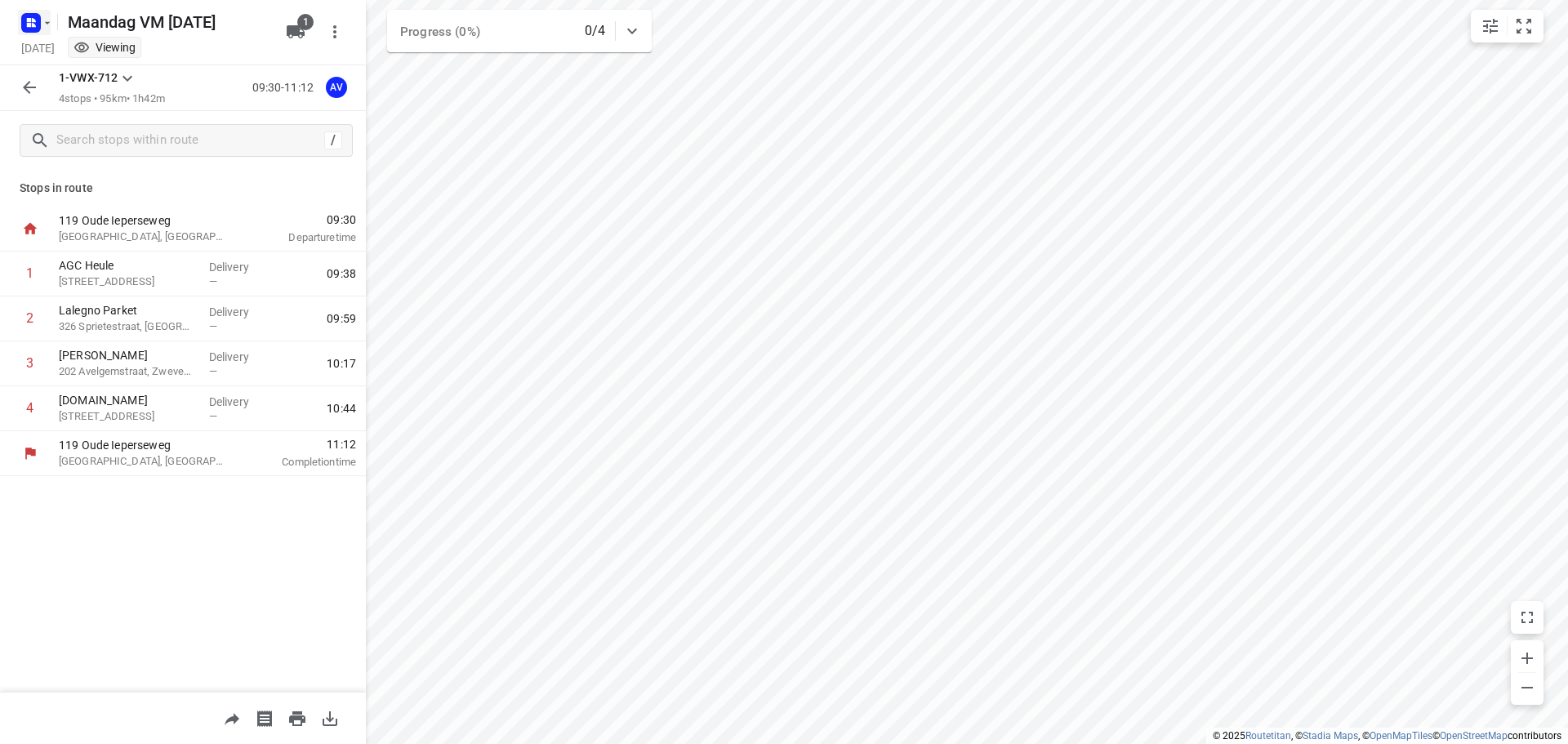
click at [38, 15] on rect "button" at bounding box center [31, 22] width 19 height 19
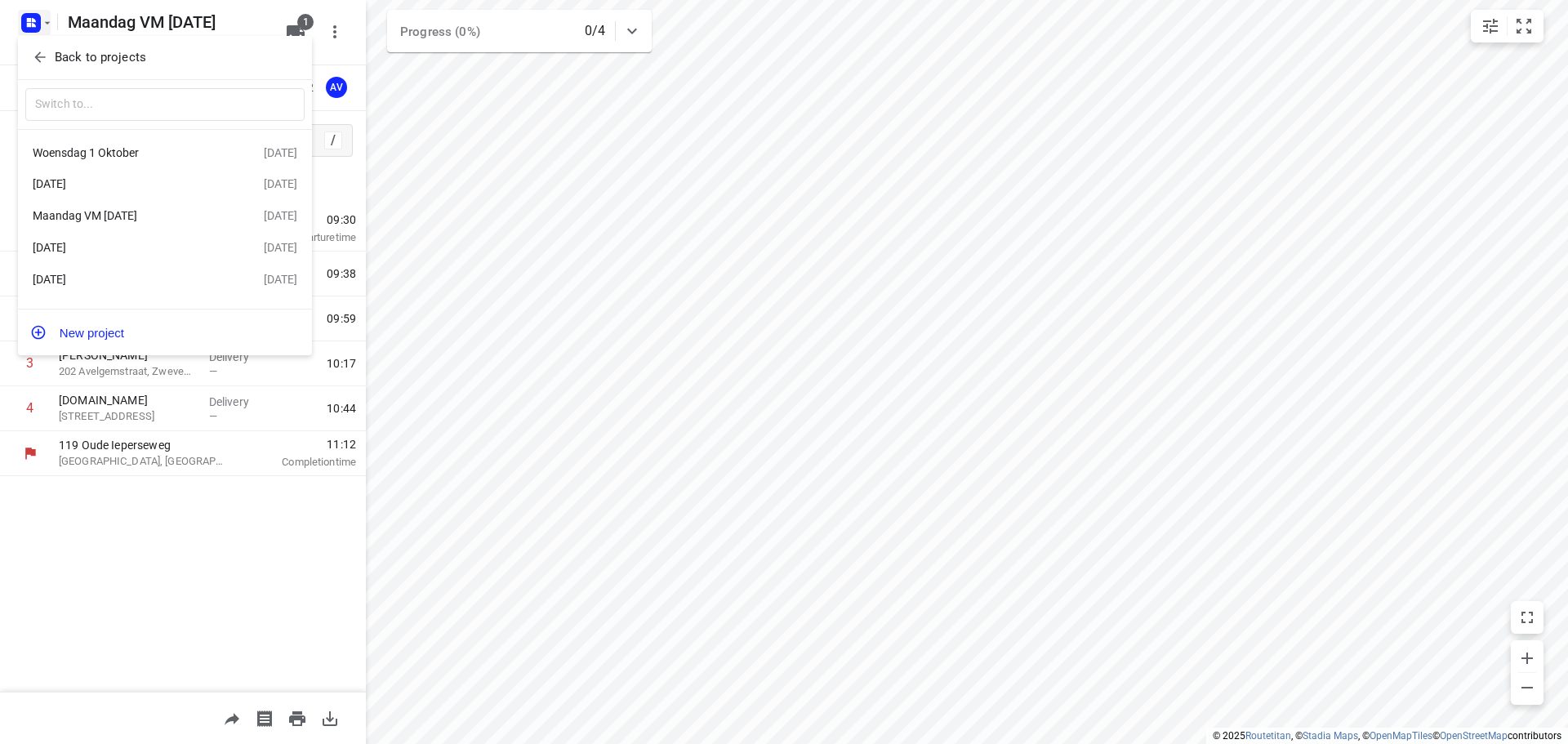
click at [124, 281] on div "Woensdag 24 September" at bounding box center [126, 279] width 188 height 13
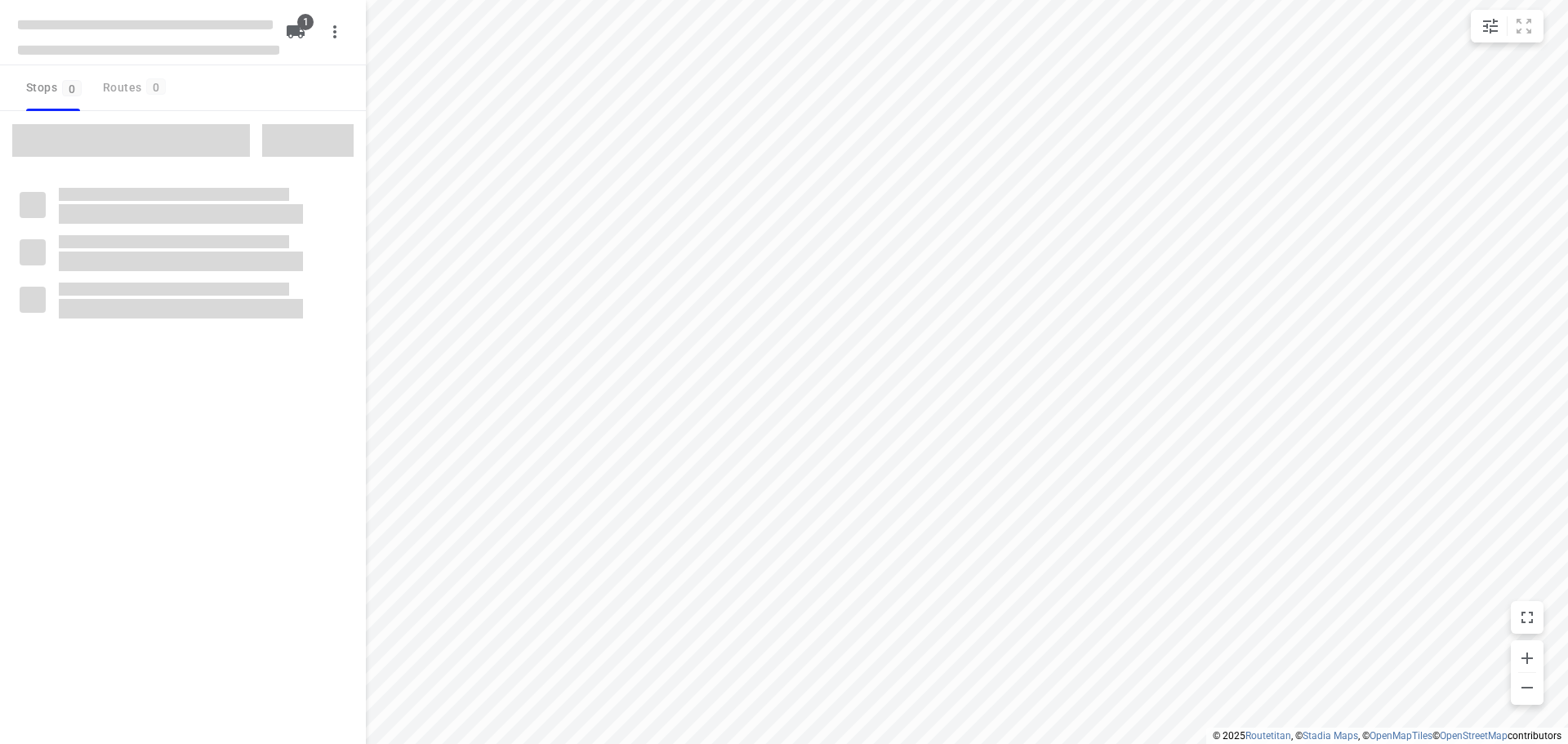
type input "distance"
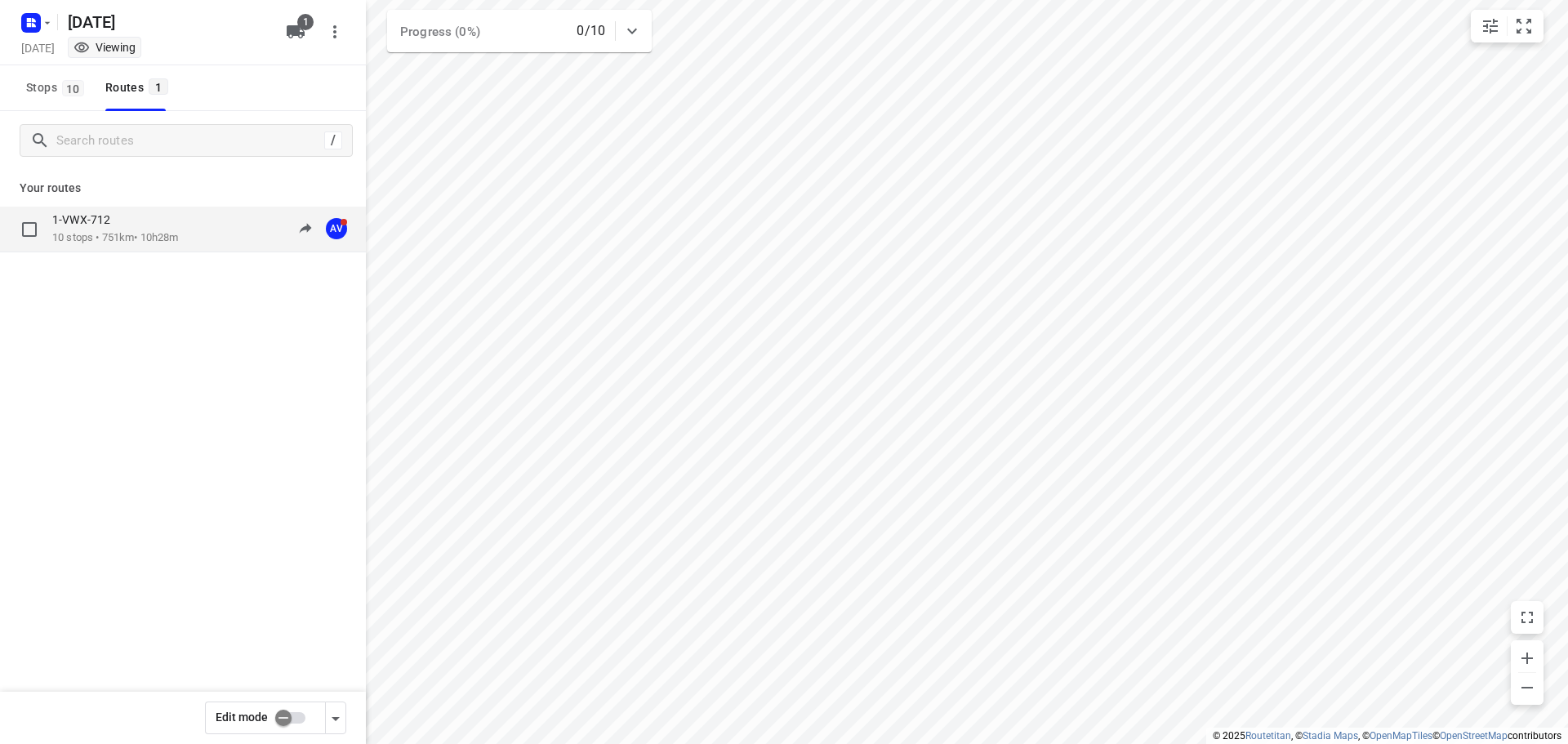
click at [171, 232] on p "10 stops • 751km • 10h28m" at bounding box center [115, 238] width 125 height 16
